Goal: Task Accomplishment & Management: Use online tool/utility

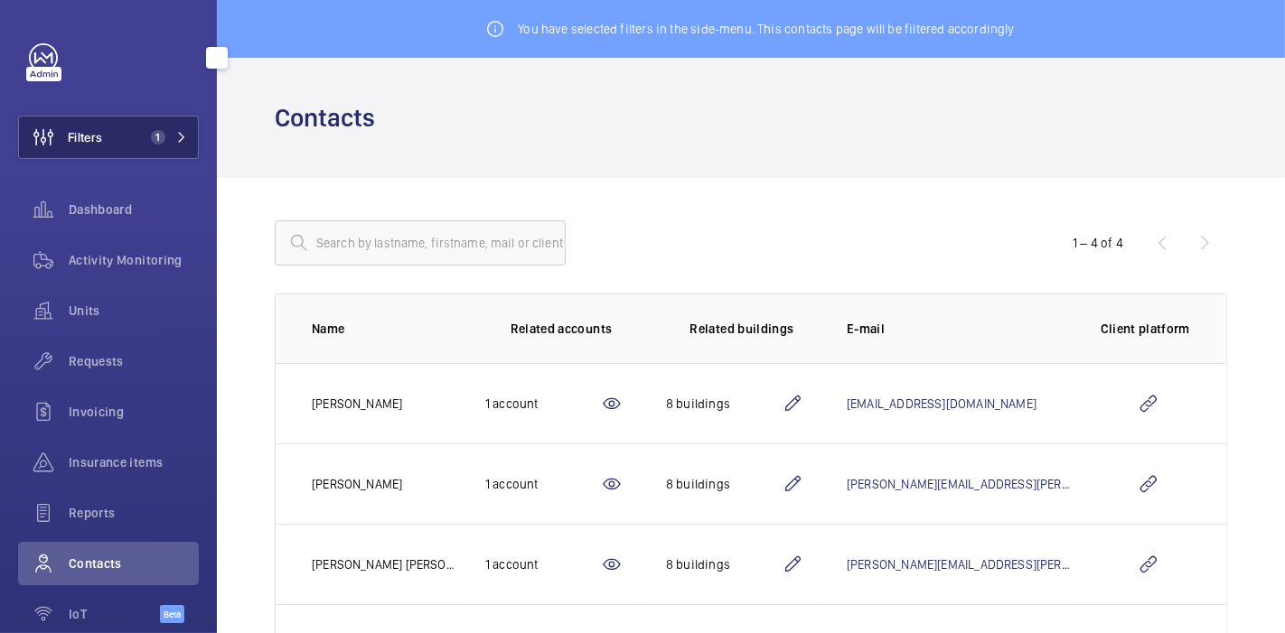
scroll to position [93, 0]
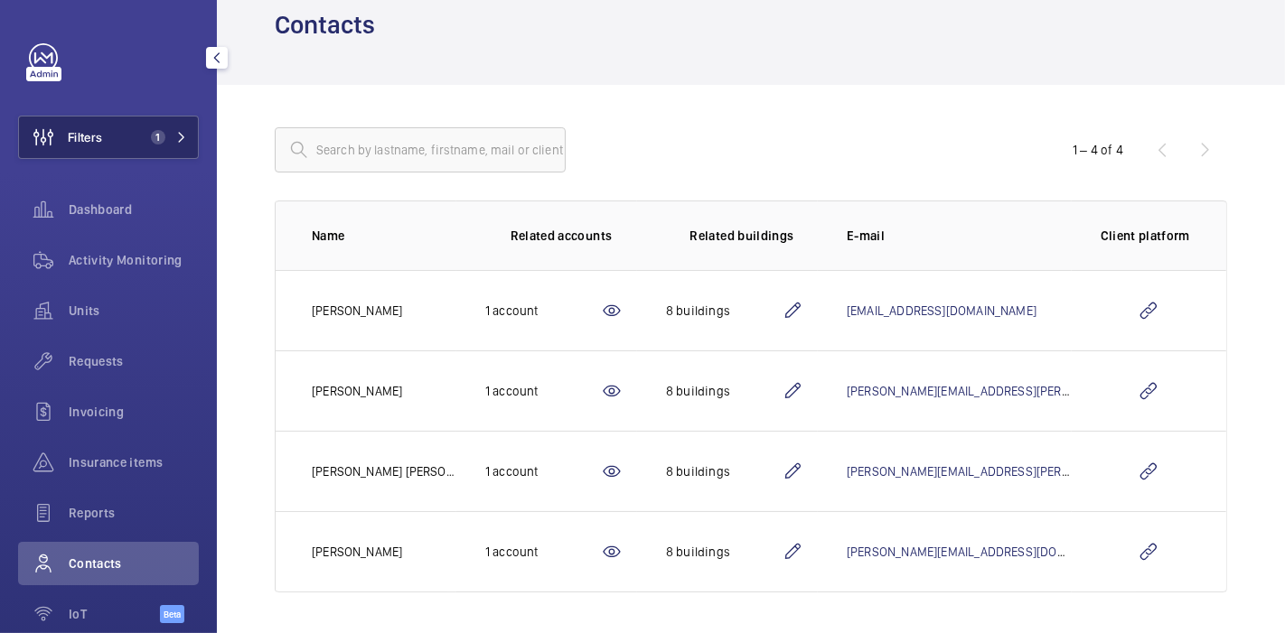
click at [119, 140] on button "Filters 1" at bounding box center [108, 137] width 181 height 43
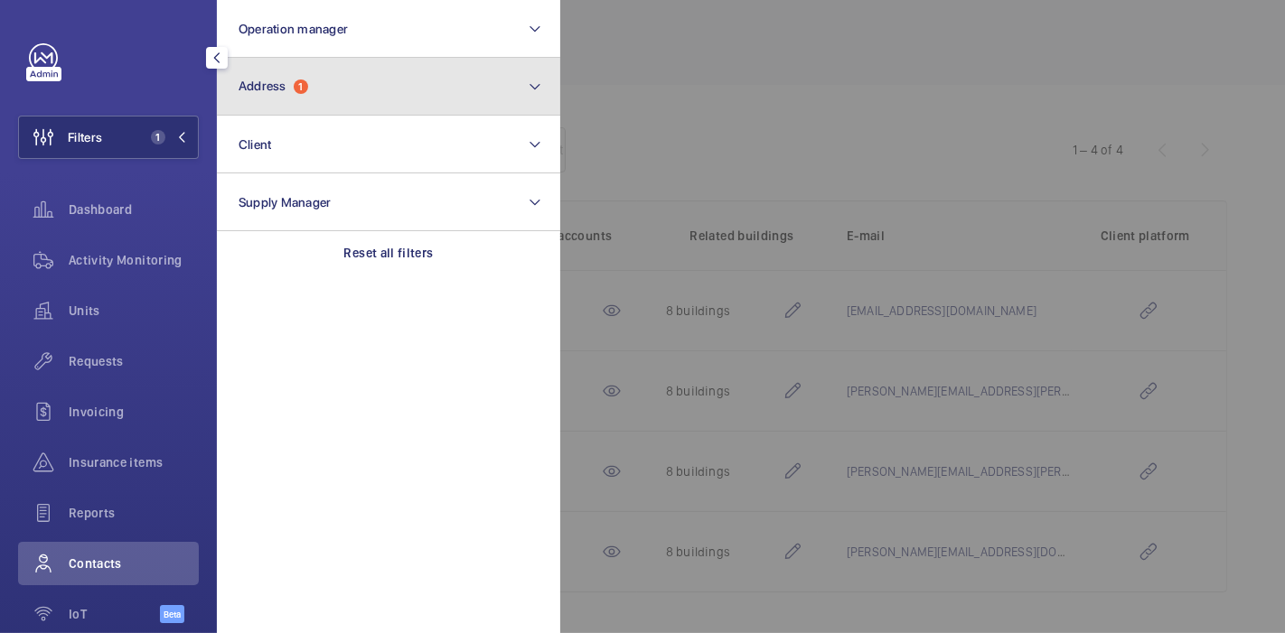
click at [295, 104] on button "Address 1" at bounding box center [388, 87] width 343 height 58
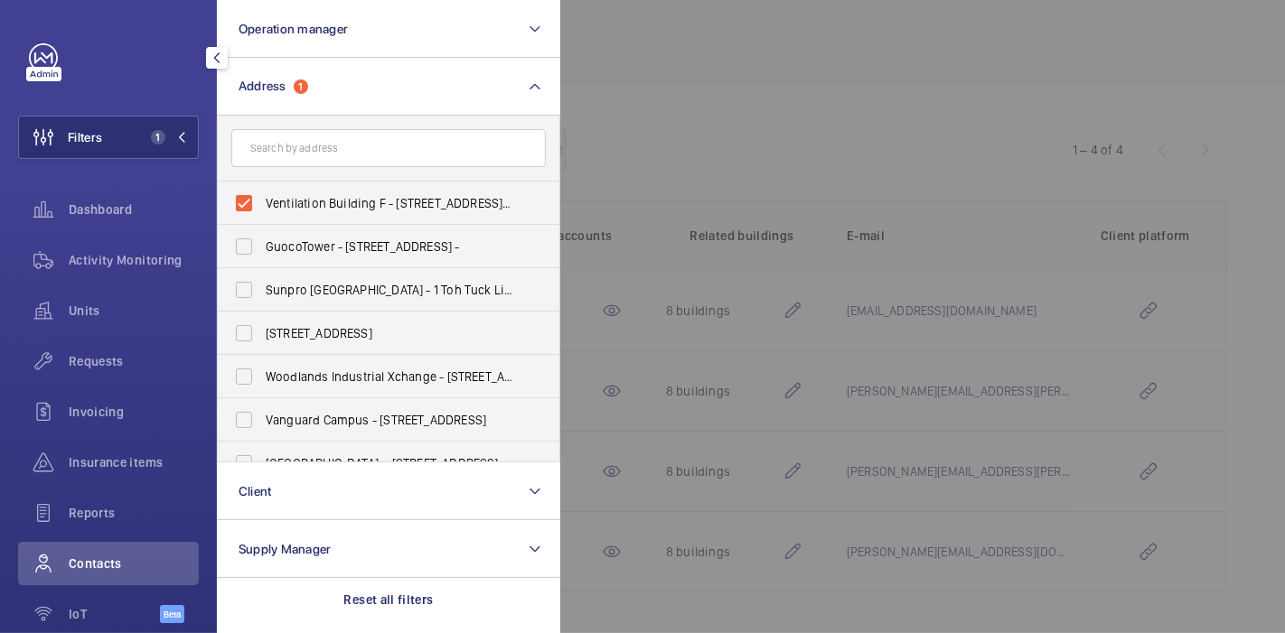
click at [251, 208] on label "Ventilation Building F - [STREET_ADDRESS][PERSON_NAME]" at bounding box center [375, 203] width 314 height 43
click at [251, 208] on input "Ventilation Building F - [STREET_ADDRESS][PERSON_NAME]" at bounding box center [244, 203] width 36 height 36
checkbox input "false"
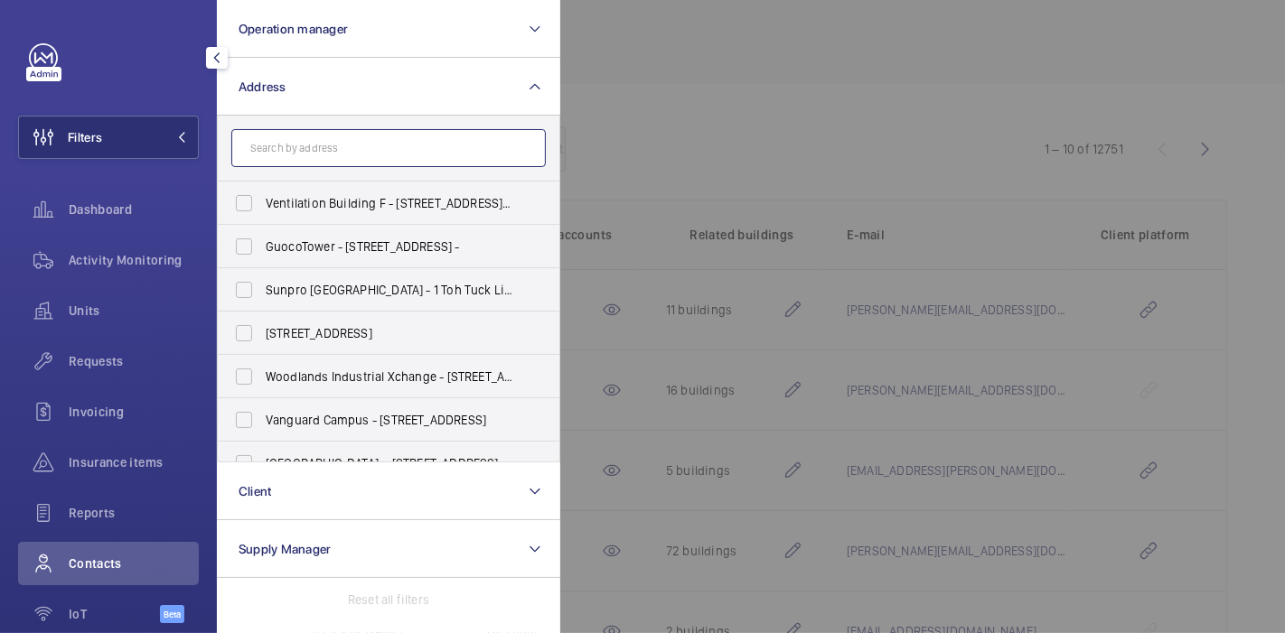
click at [291, 159] on input "text" at bounding box center [388, 148] width 314 height 38
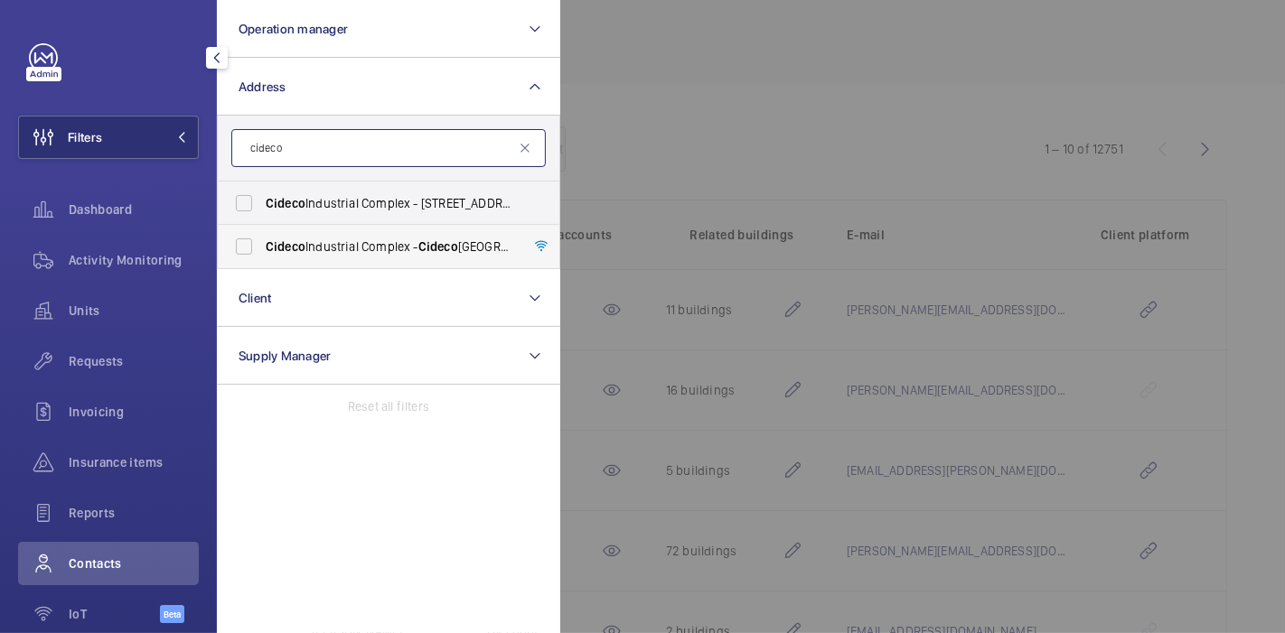
type input "cideco"
click at [312, 257] on label "[GEOGRAPHIC_DATA] - [GEOGRAPHIC_DATA]" at bounding box center [375, 246] width 314 height 43
click at [262, 257] on input "[GEOGRAPHIC_DATA] - [GEOGRAPHIC_DATA]" at bounding box center [244, 247] width 36 height 36
checkbox input "true"
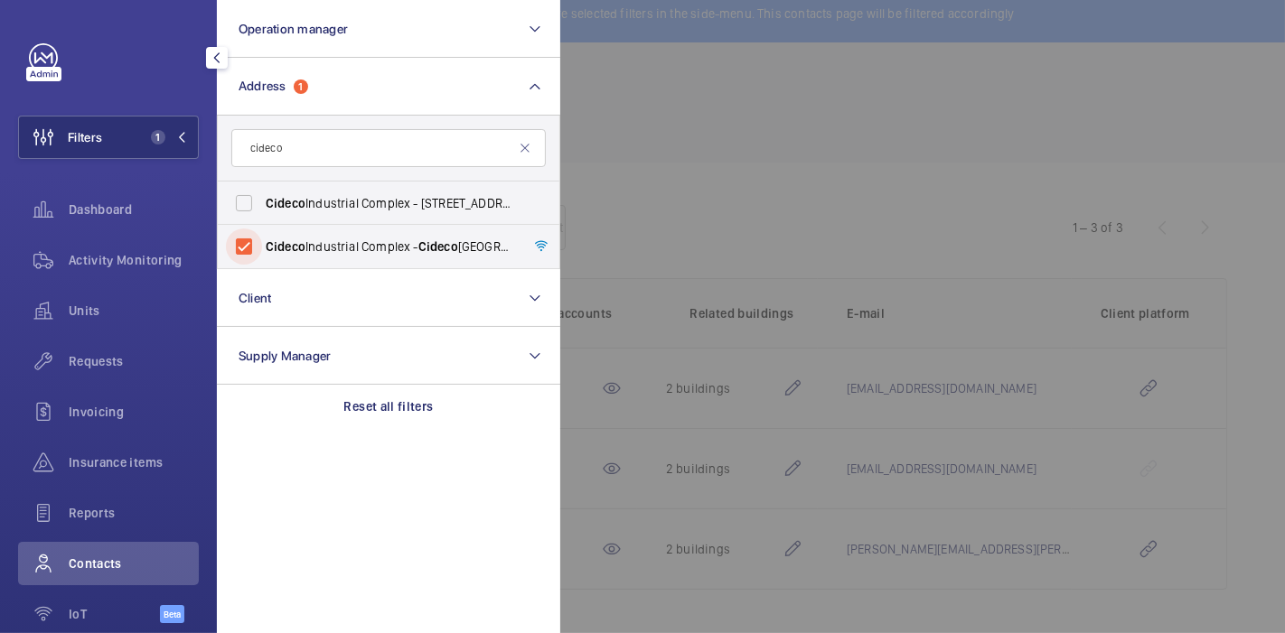
scroll to position [13, 0]
click at [677, 194] on div at bounding box center [1202, 316] width 1285 height 633
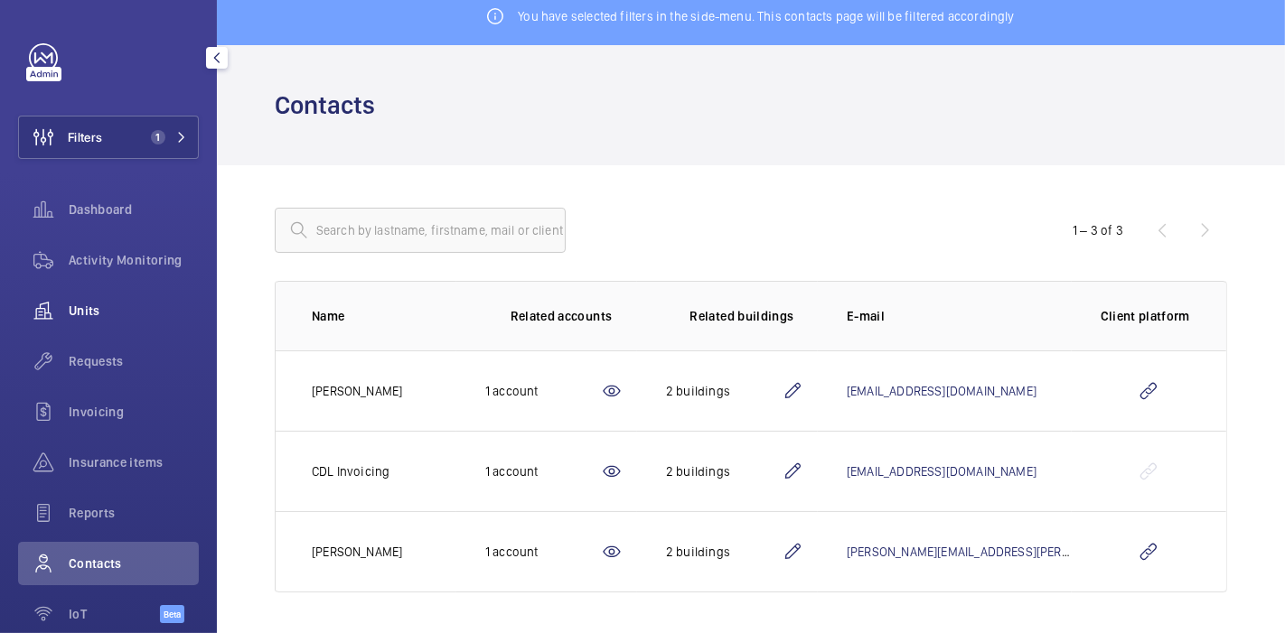
click at [79, 323] on div "Units" at bounding box center [108, 310] width 181 height 43
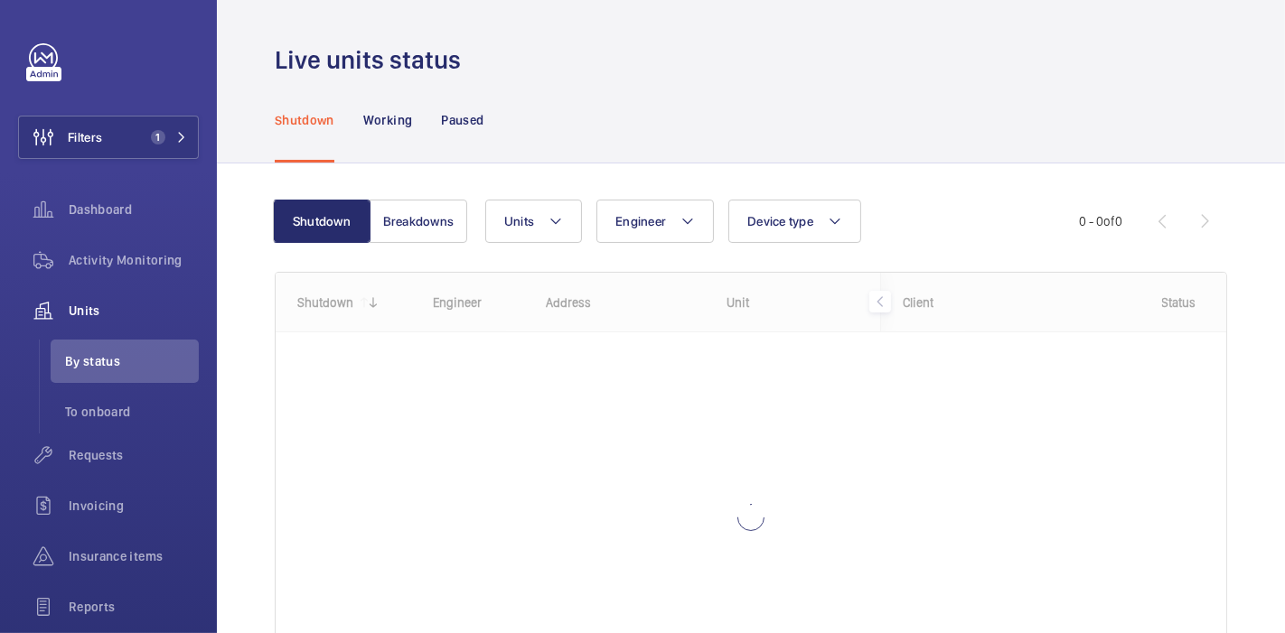
scroll to position [156, 0]
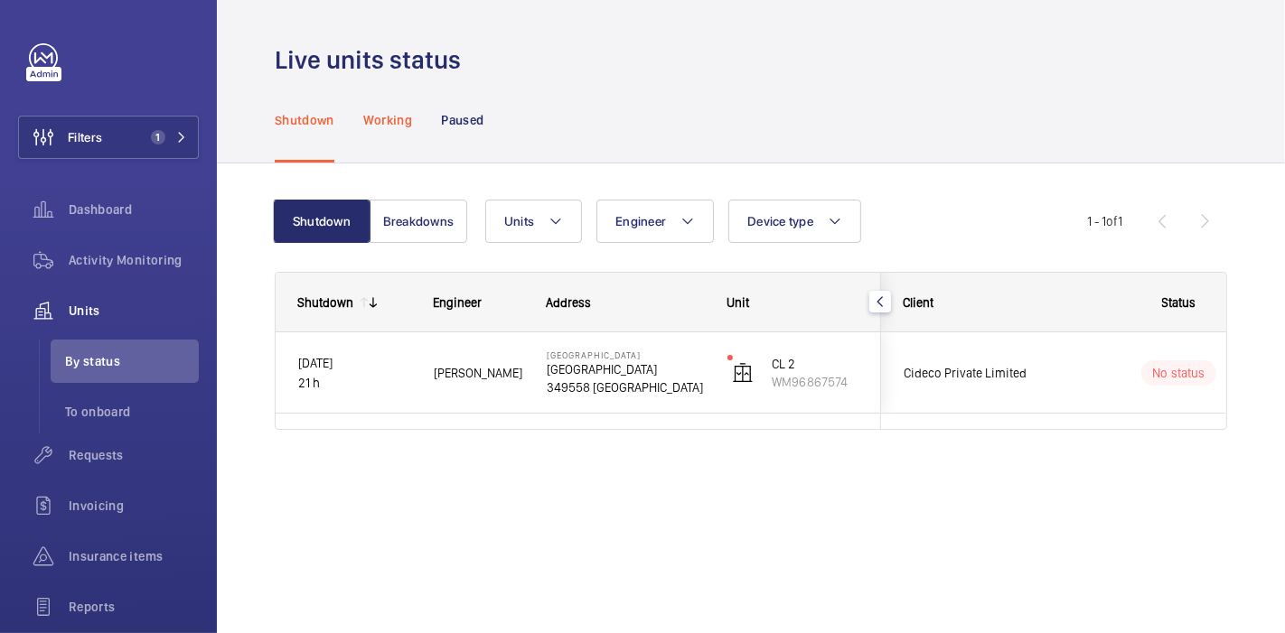
click at [399, 126] on p "Working" at bounding box center [387, 120] width 49 height 18
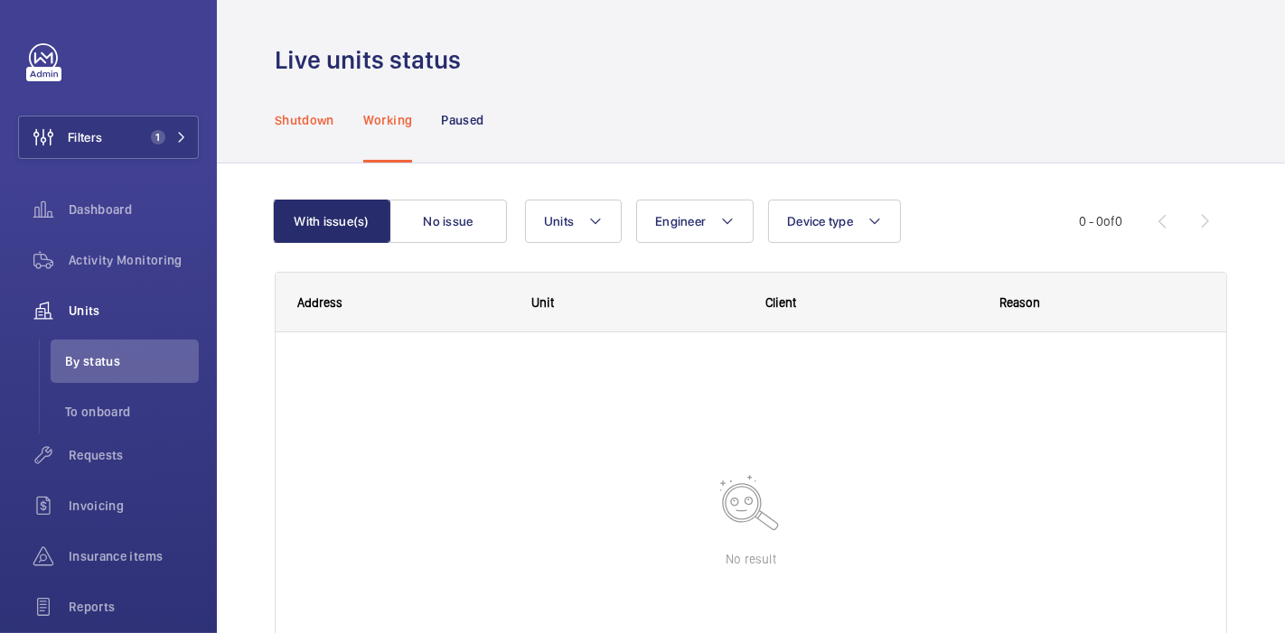
click at [323, 137] on div "Shutdown" at bounding box center [305, 120] width 60 height 86
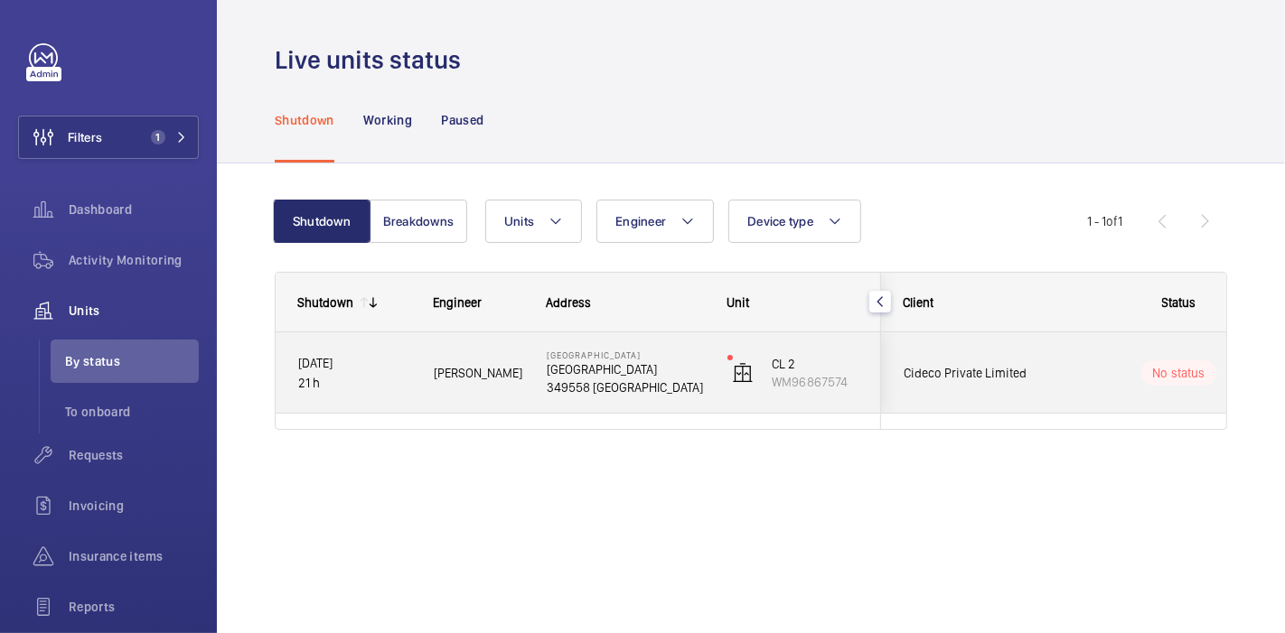
click at [605, 375] on p "[GEOGRAPHIC_DATA]" at bounding box center [625, 369] width 157 height 18
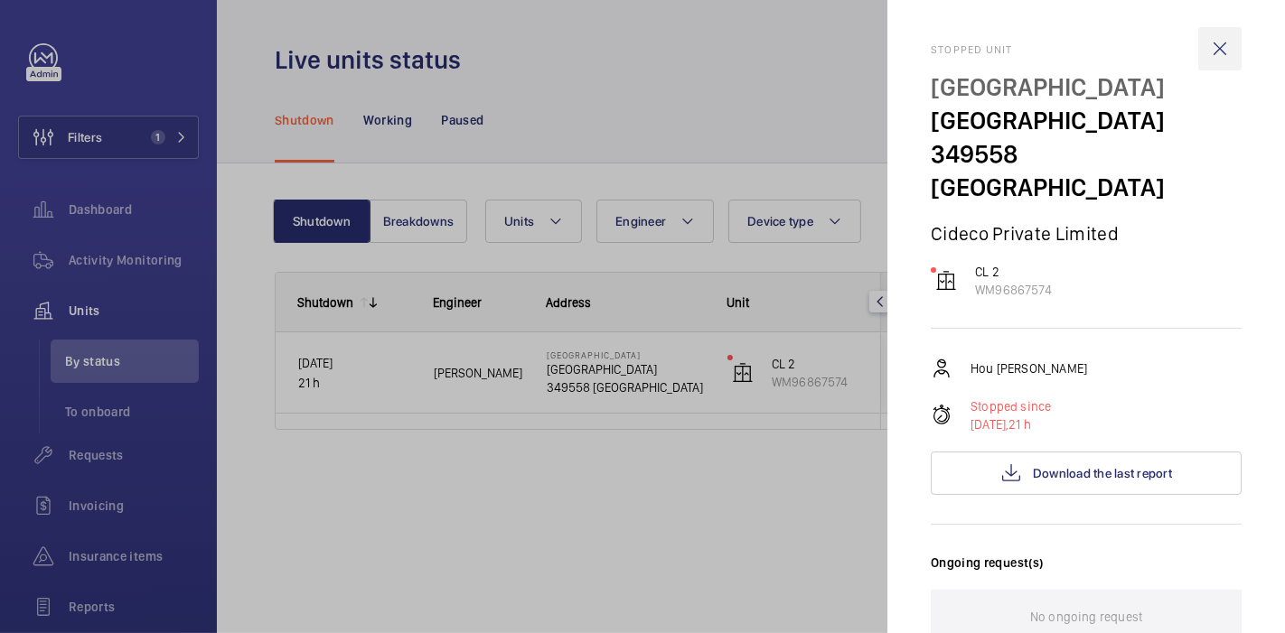
click at [1208, 36] on wm-front-icon-button at bounding box center [1219, 48] width 43 height 43
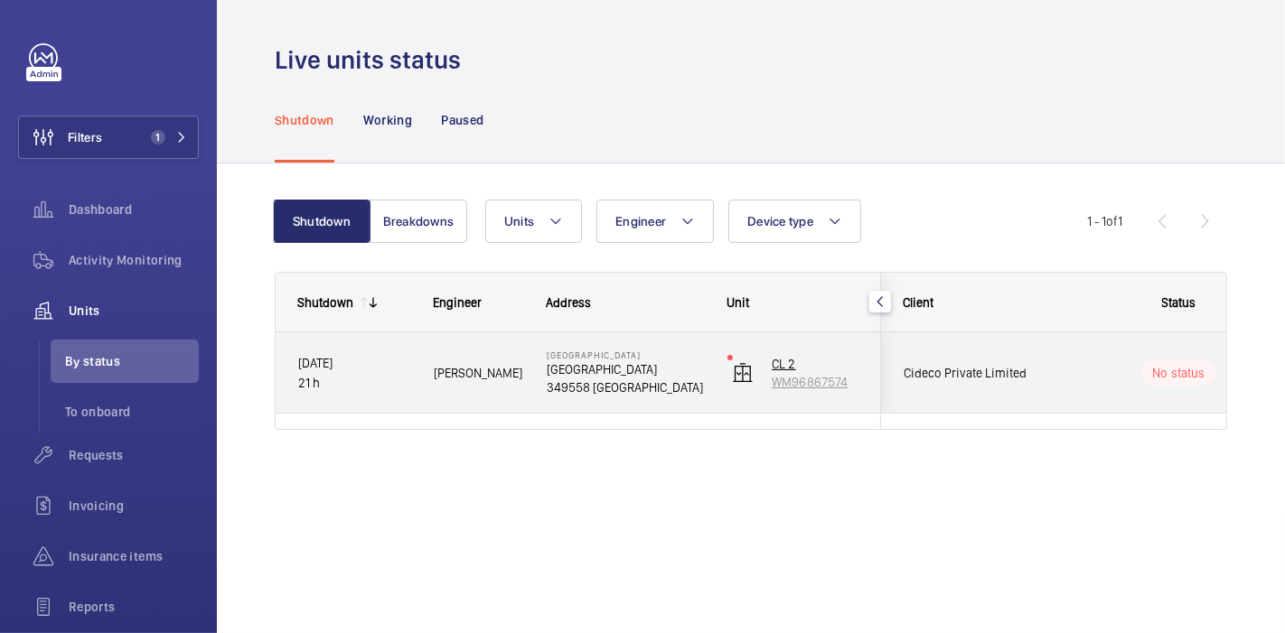
click at [756, 360] on wm-front-device-cell "CL 2 WM96867574" at bounding box center [792, 373] width 131 height 45
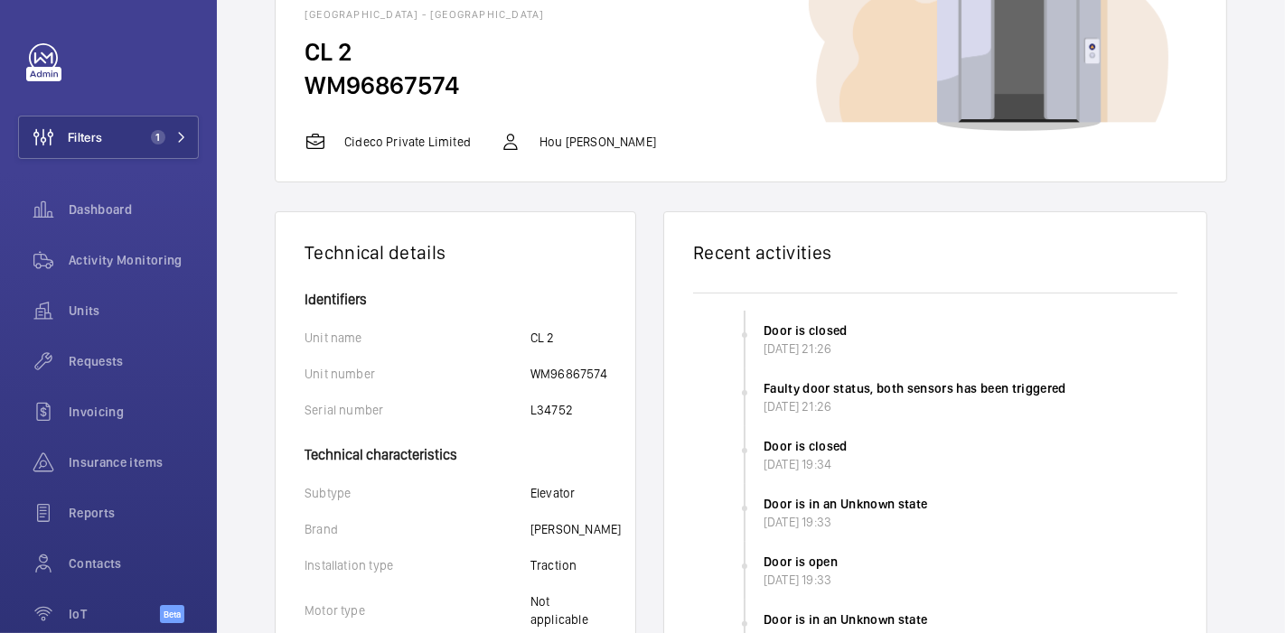
scroll to position [126, 0]
